Goal: Transaction & Acquisition: Subscribe to service/newsletter

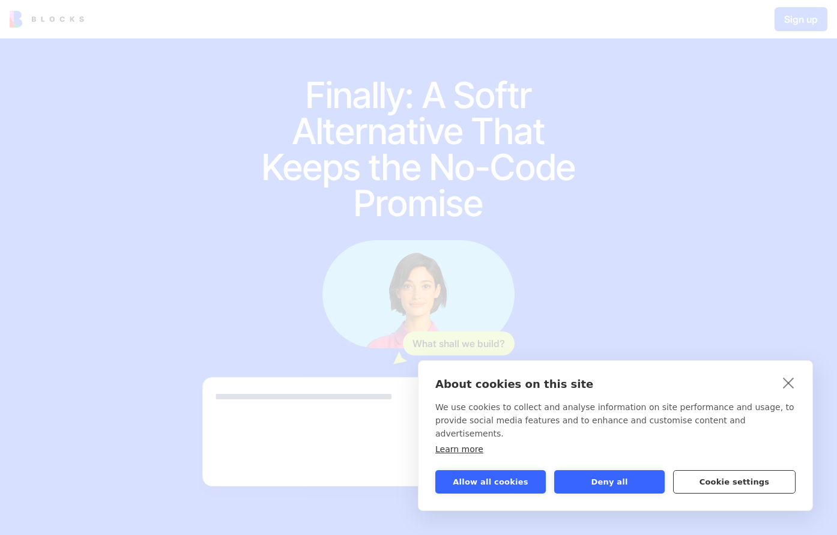
click at [724, 483] on button "Cookie settings" at bounding box center [734, 481] width 122 height 23
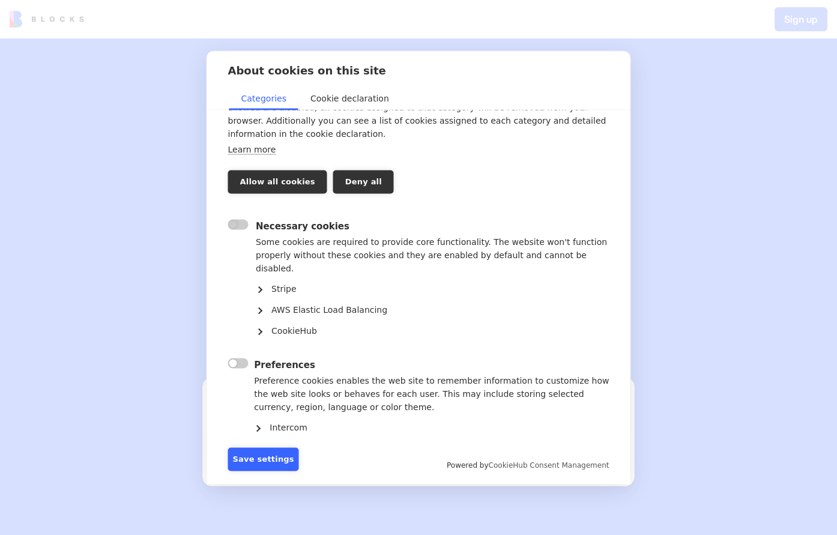
scroll to position [68, 0]
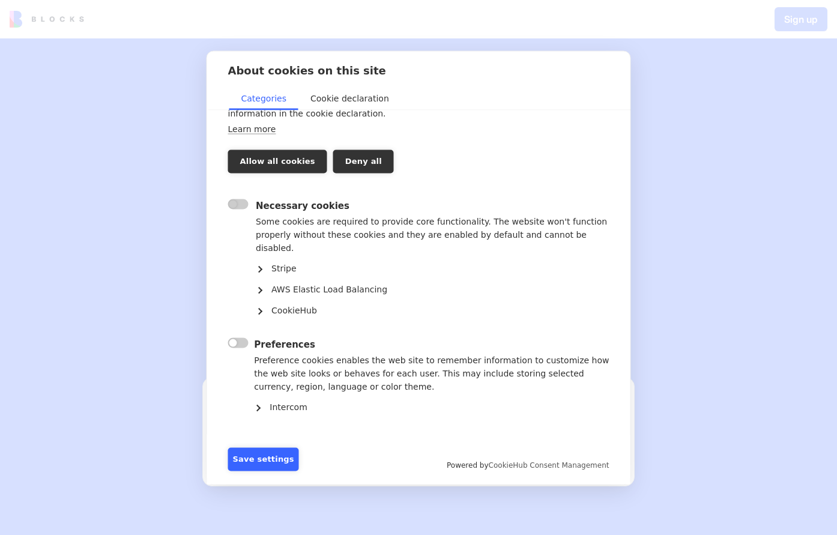
click at [245, 434] on label "" at bounding box center [238, 439] width 20 height 10
click at [457, 299] on link "CookieHub" at bounding box center [438, 309] width 340 height 21
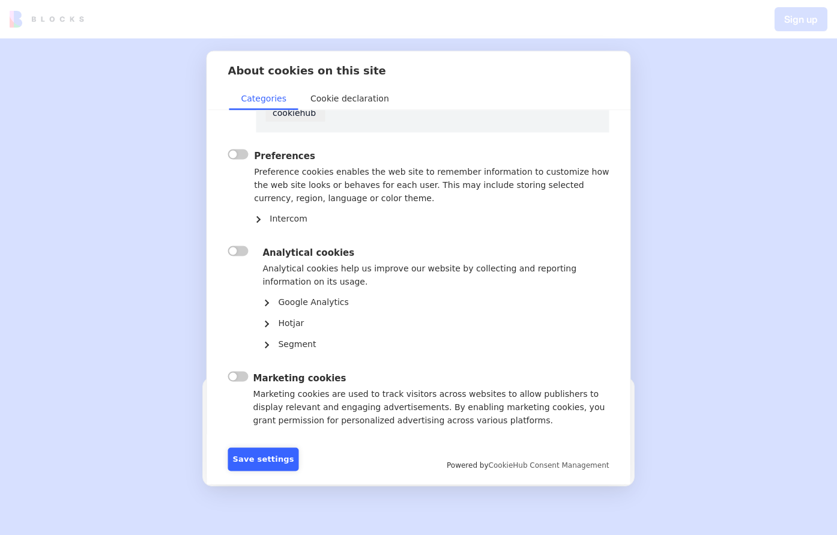
scroll to position [442, 0]
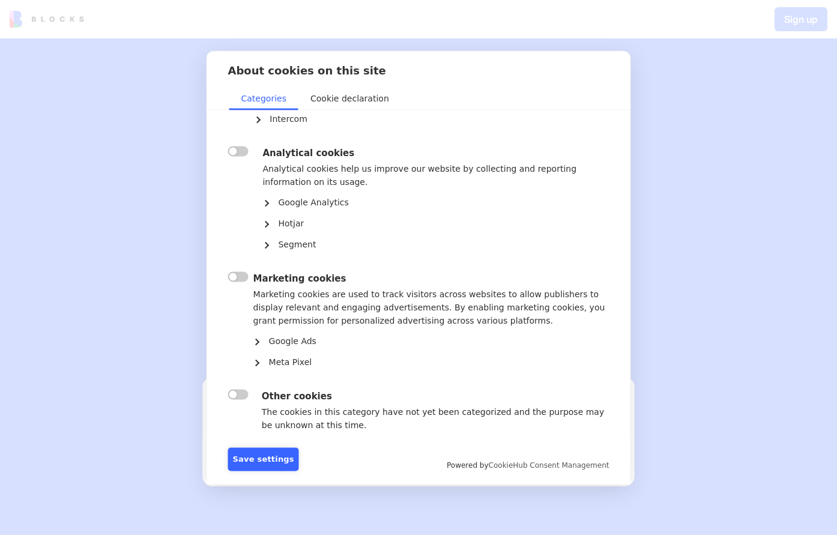
click at [297, 287] on p "Marketing cookies are used to track visitors across websites to allow publisher…" at bounding box center [431, 307] width 356 height 40
click at [243, 269] on div "Marketing cookies Marketing cookies are used to track visitors across websites …" at bounding box center [422, 320] width 374 height 103
click at [242, 269] on div "Marketing cookies Marketing cookies are used to track visitors across websites …" at bounding box center [422, 320] width 374 height 103
click at [235, 269] on div "" at bounding box center [231, 320] width 7 height 103
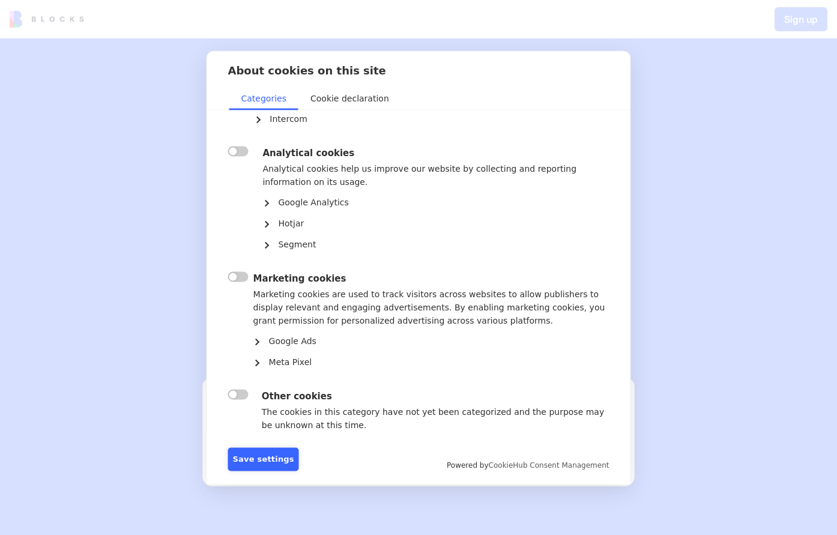
click at [235, 271] on label "" at bounding box center [238, 276] width 20 height 10
click at [254, 269] on div "Marketing cookies Marketing cookies are used to track visitors across websites …" at bounding box center [422, 320] width 374 height 103
click at [281, 458] on button "Save settings" at bounding box center [263, 458] width 71 height 23
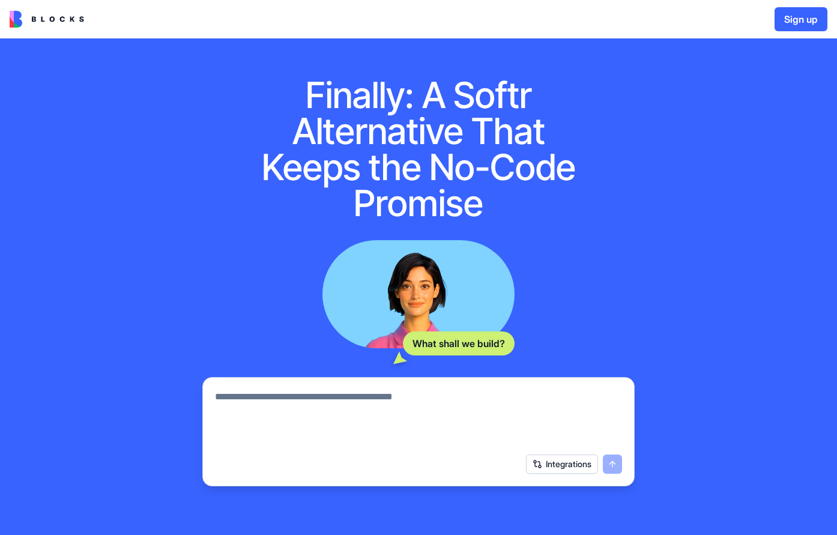
click at [381, 396] on textarea at bounding box center [418, 419] width 407 height 58
click at [516, 393] on textarea at bounding box center [418, 419] width 407 height 58
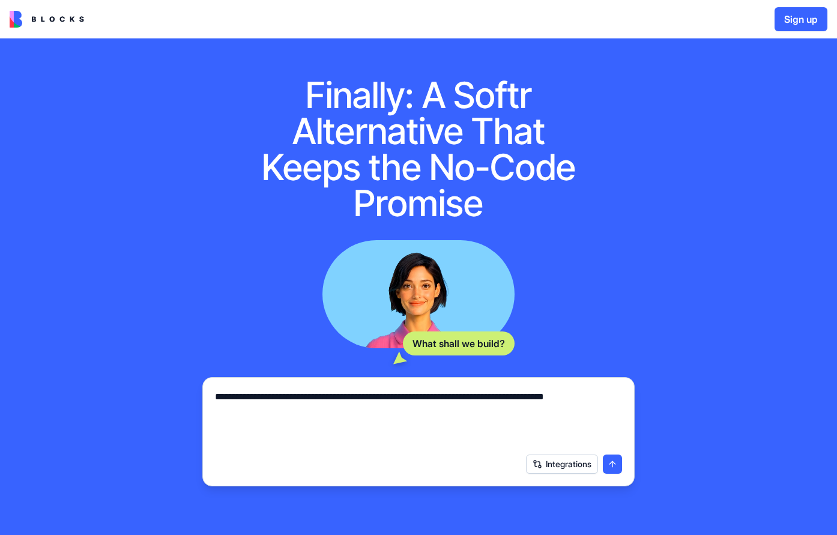
type textarea "**********"
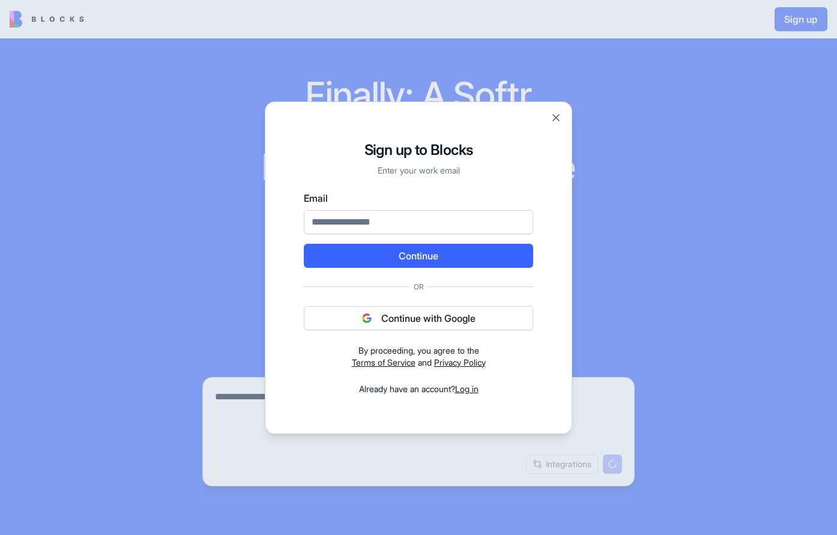
drag, startPoint x: 555, startPoint y: 125, endPoint x: 556, endPoint y: 118, distance: 6.6
click at [556, 121] on div "Sign up to Blocks Enter your work email Email Continue Or Continue with Google …" at bounding box center [418, 267] width 307 height 332
click at [556, 118] on button "Close" at bounding box center [556, 118] width 12 height 12
